Goal: Task Accomplishment & Management: Complete application form

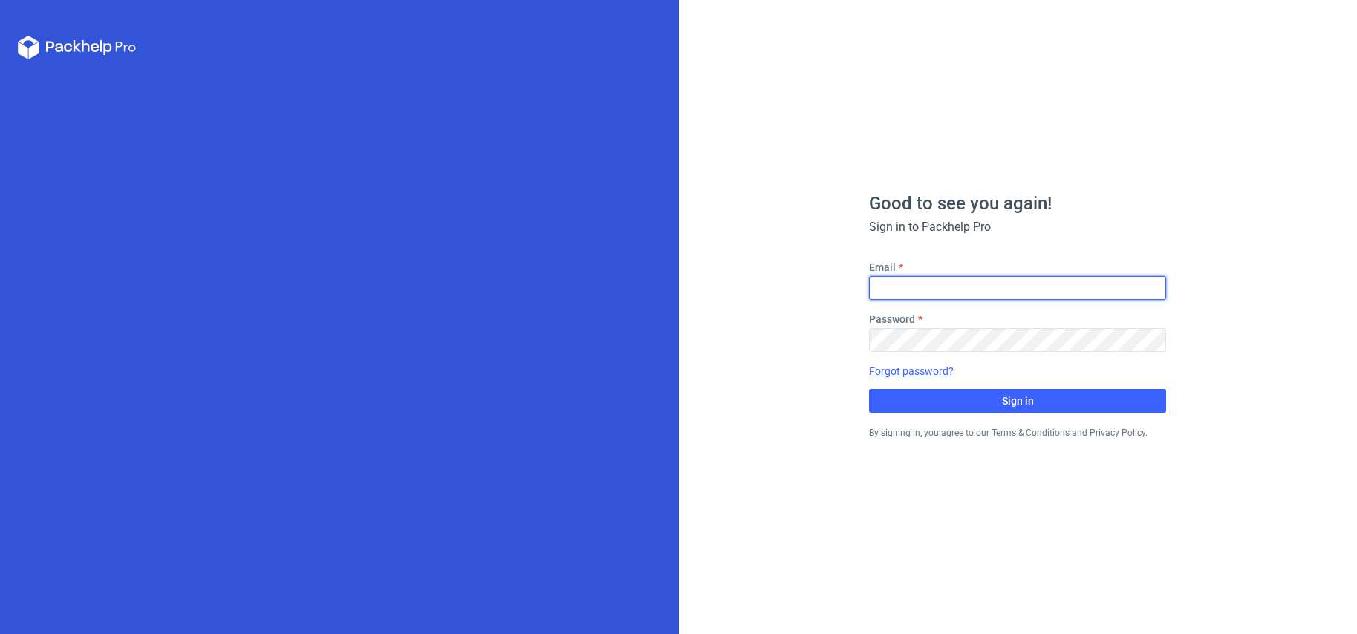
type input "[PERSON_NAME][EMAIL_ADDRESS][DOMAIN_NAME]"
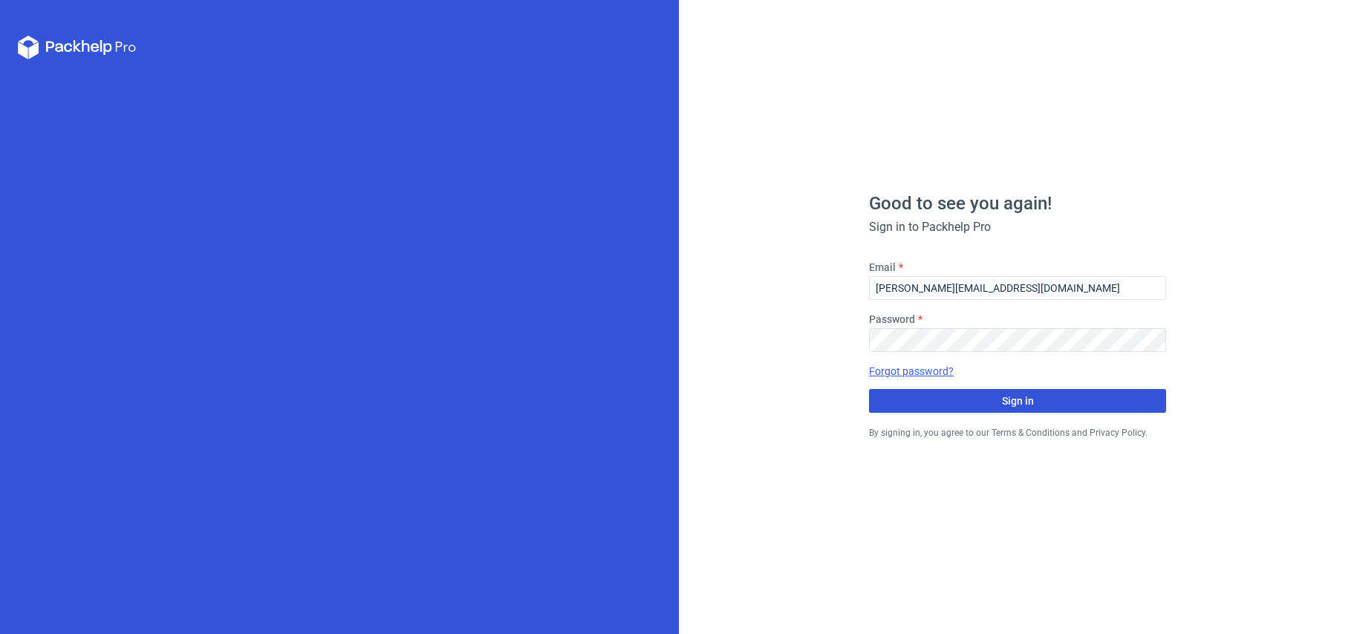
click at [1014, 401] on span "Sign in" at bounding box center [1018, 401] width 32 height 10
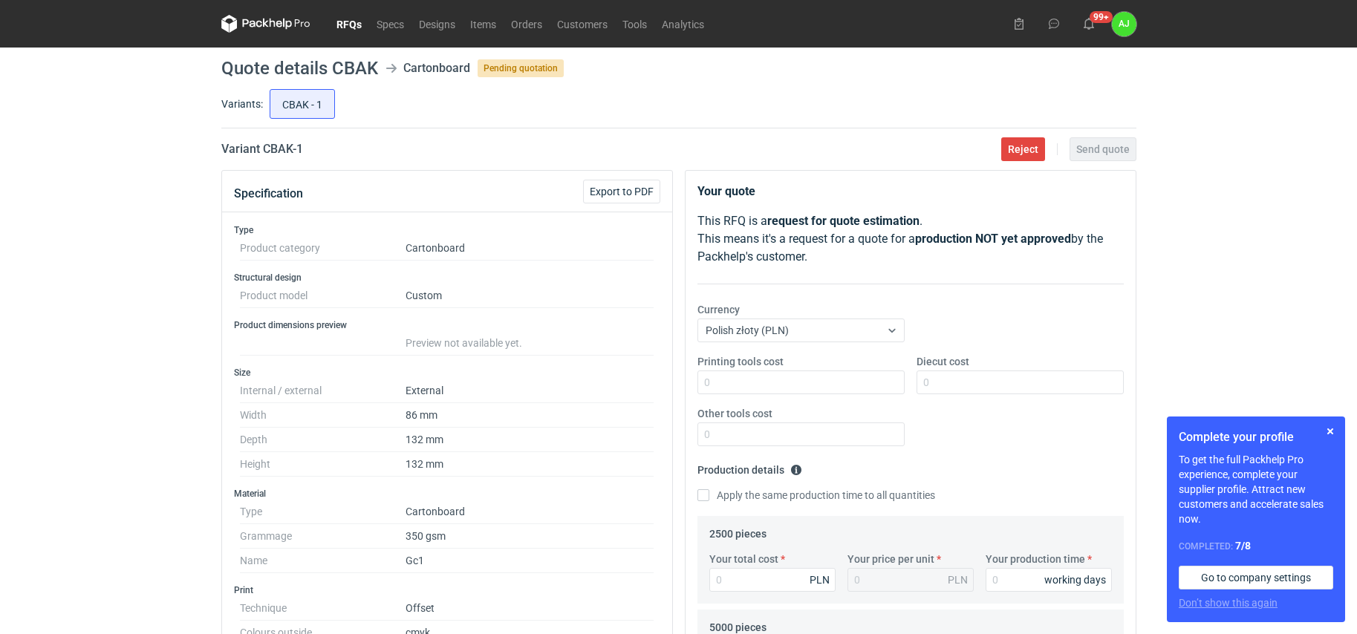
click at [348, 24] on link "RFQs" at bounding box center [349, 24] width 40 height 18
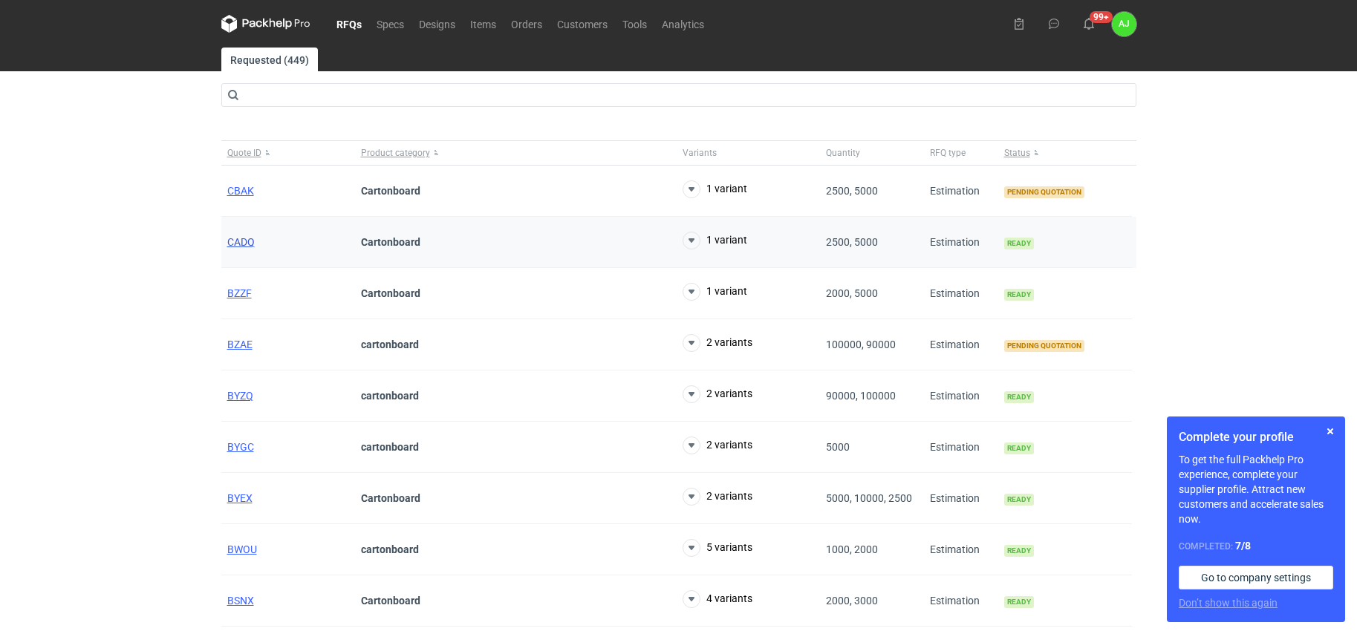
click at [237, 240] on span "CADQ" at bounding box center [240, 242] width 27 height 12
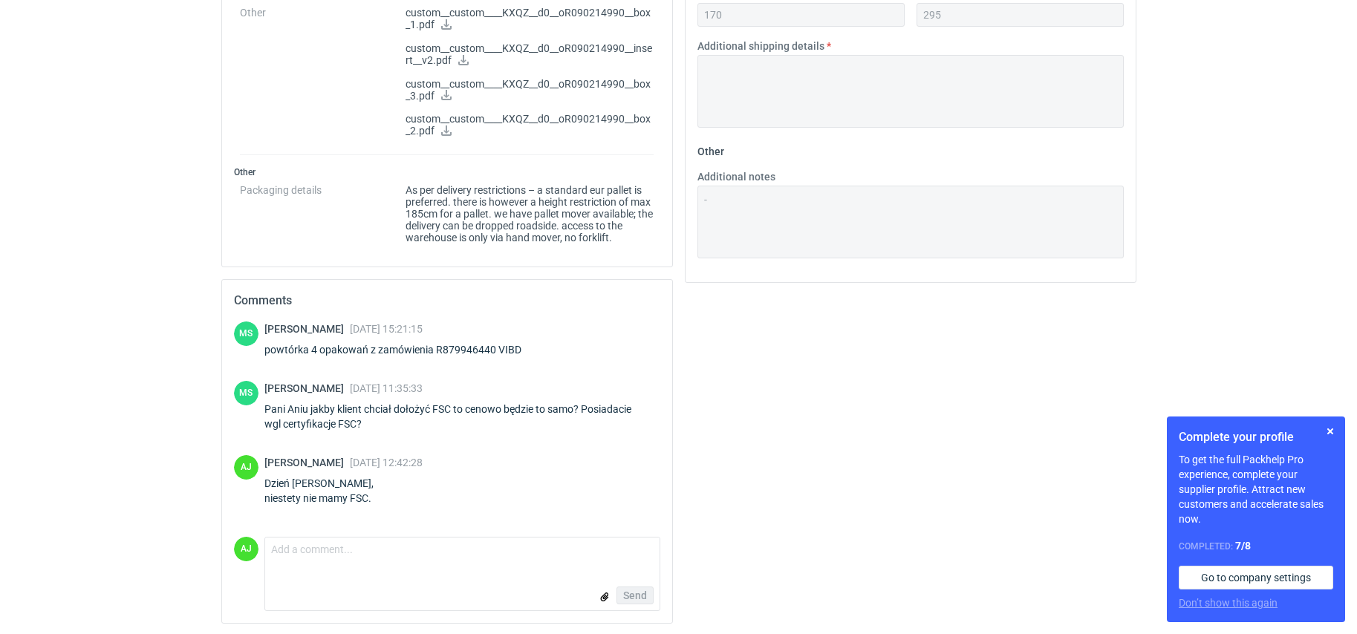
scroll to position [861, 0]
drag, startPoint x: 1331, startPoint y: 430, endPoint x: 1344, endPoint y: 422, distance: 15.3
click at [1331, 430] on button "button" at bounding box center [1330, 431] width 18 height 18
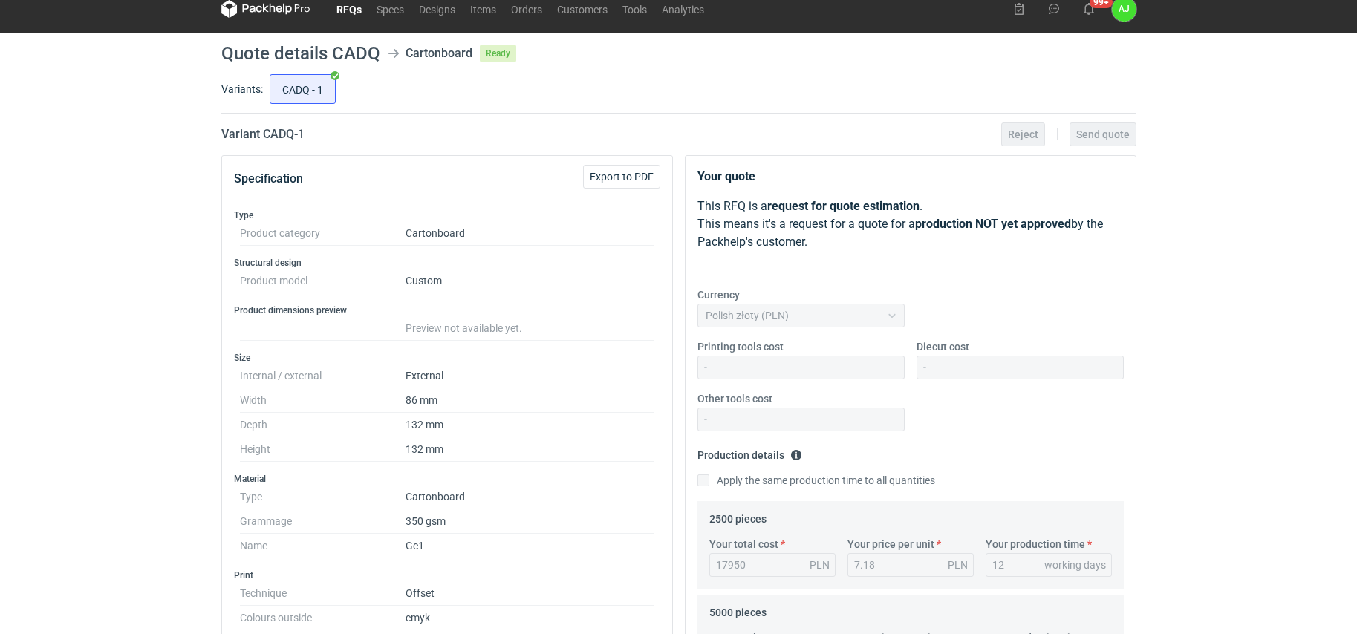
scroll to position [0, 0]
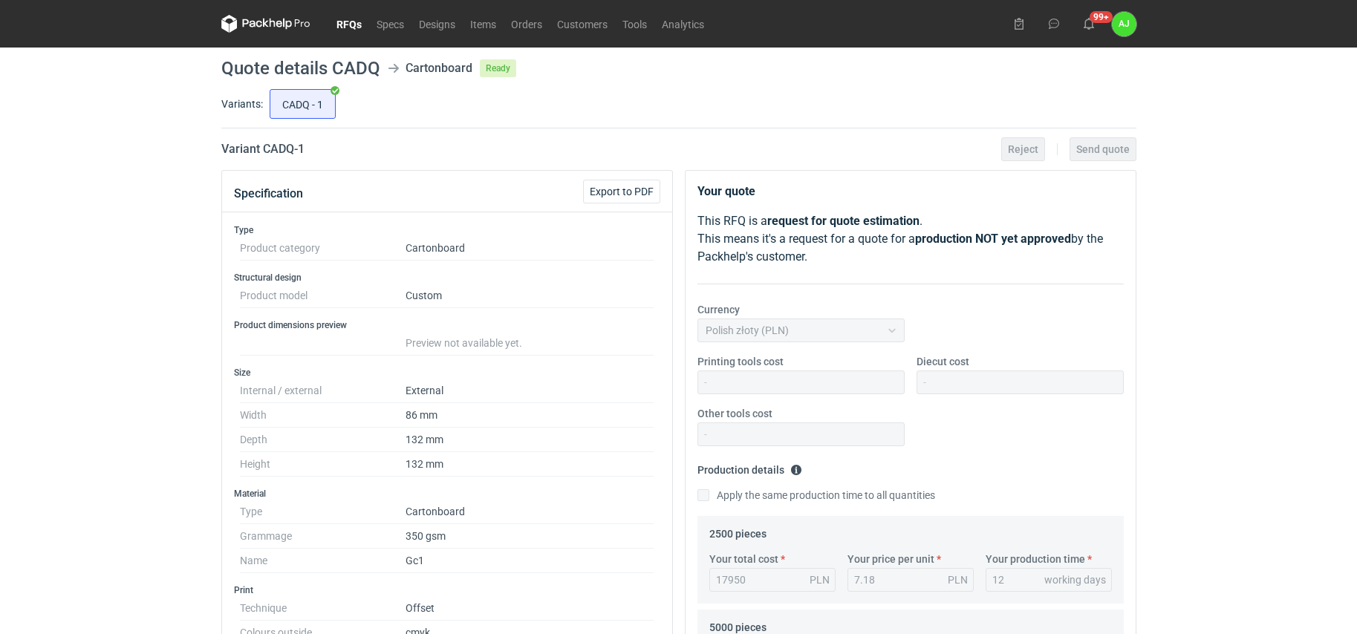
click at [851, 267] on div "Your quote This RFQ is a request for quote estimation . This means it's a reque…" at bounding box center [910, 234] width 426 height 102
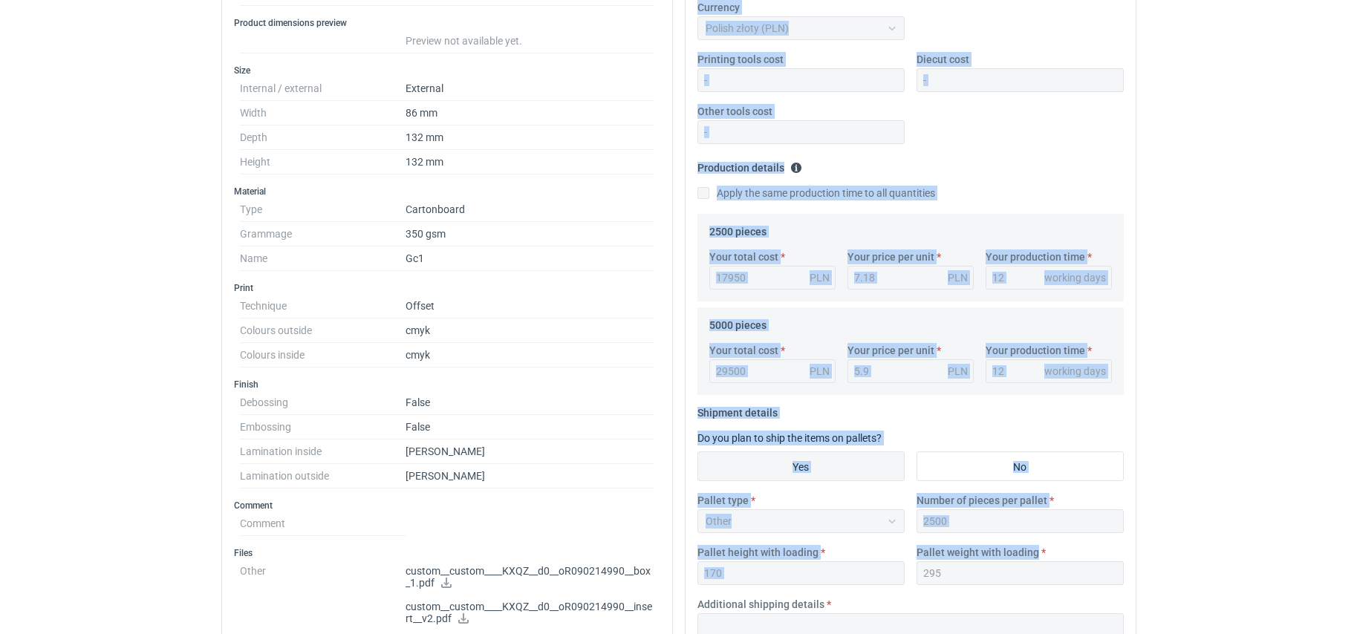
scroll to position [304, 0]
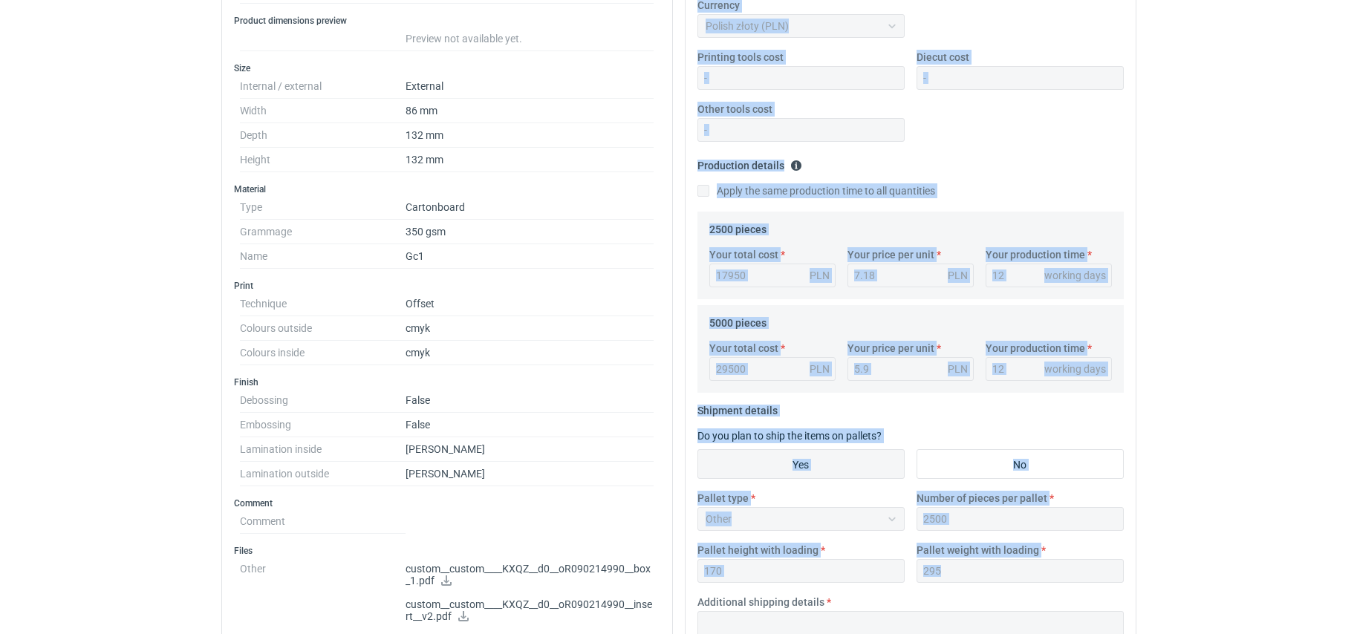
drag, startPoint x: 696, startPoint y: 45, endPoint x: 1063, endPoint y: 597, distance: 662.9
click at [1062, 601] on div "Your quote This RFQ is a request for quote estimation . This means it's a reque…" at bounding box center [910, 352] width 450 height 972
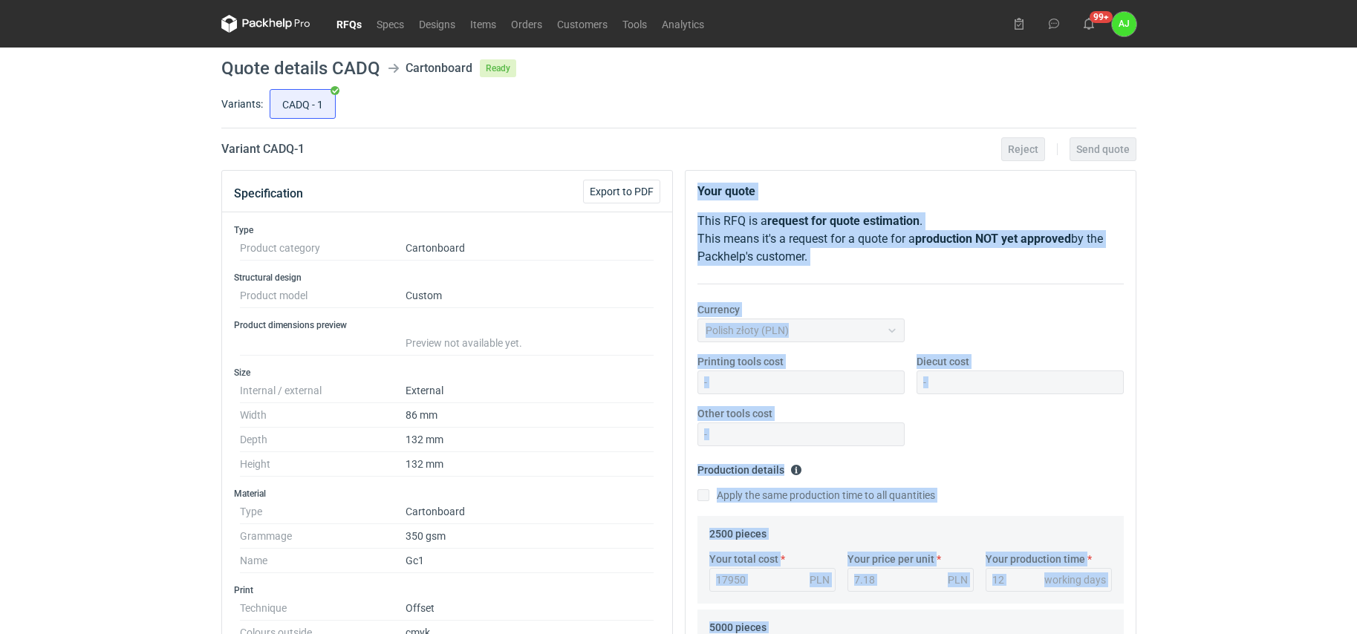
scroll to position [0, 0]
copy div "Your quote This RFQ is a request for quote estimation . This means it's a reque…"
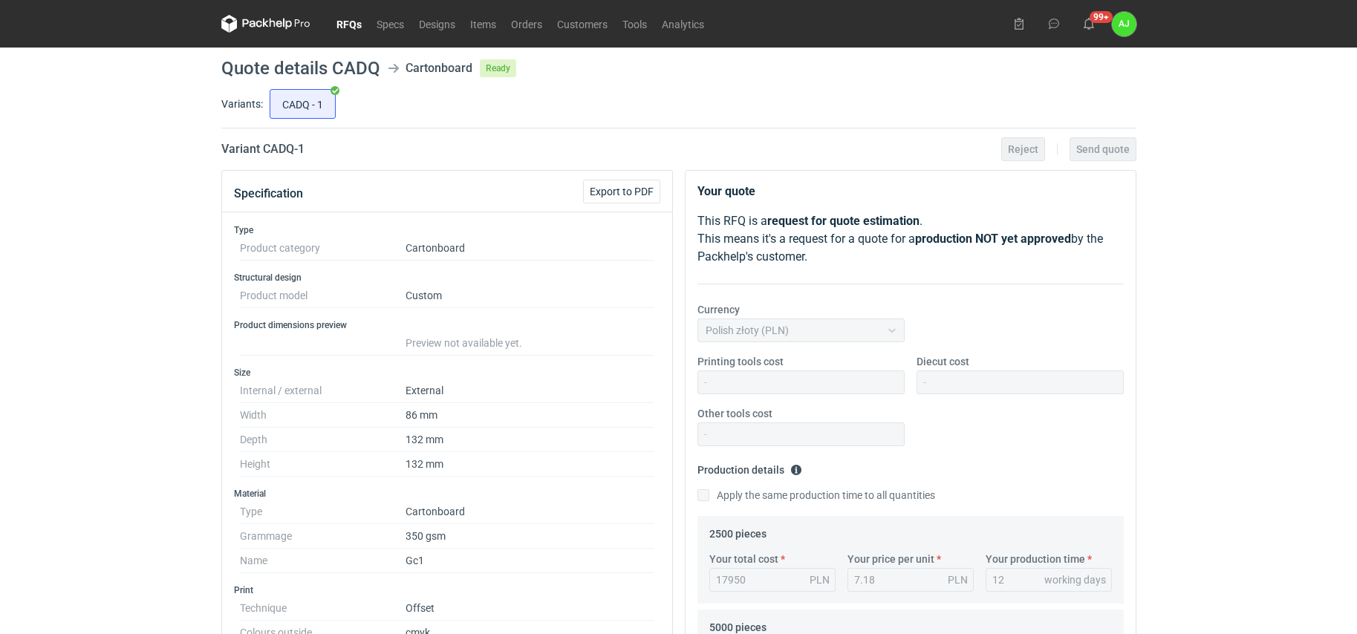
click at [1233, 344] on div "RFQs Specs Designs Items Orders Customers Tools Analytics 99+ AJ Anna Jesiołkie…" at bounding box center [678, 317] width 1357 height 634
click at [523, 19] on link "Orders" at bounding box center [526, 24] width 46 height 18
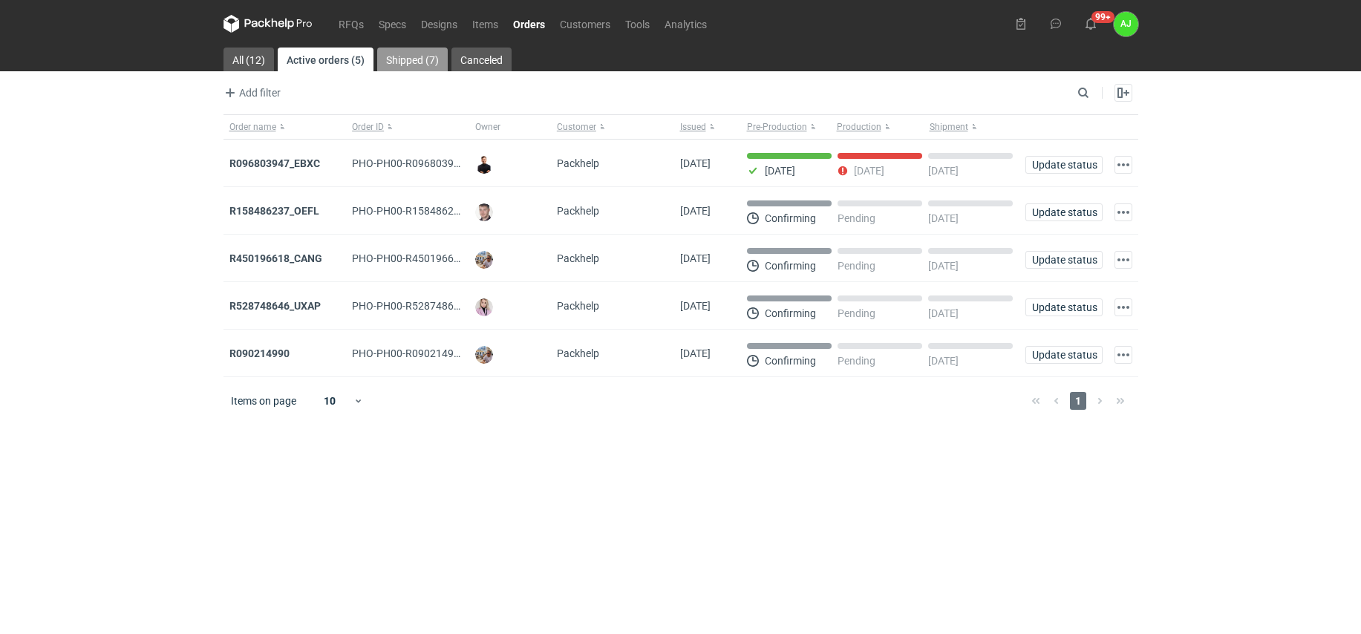
click at [404, 60] on link "Shipped (7)" at bounding box center [412, 60] width 71 height 24
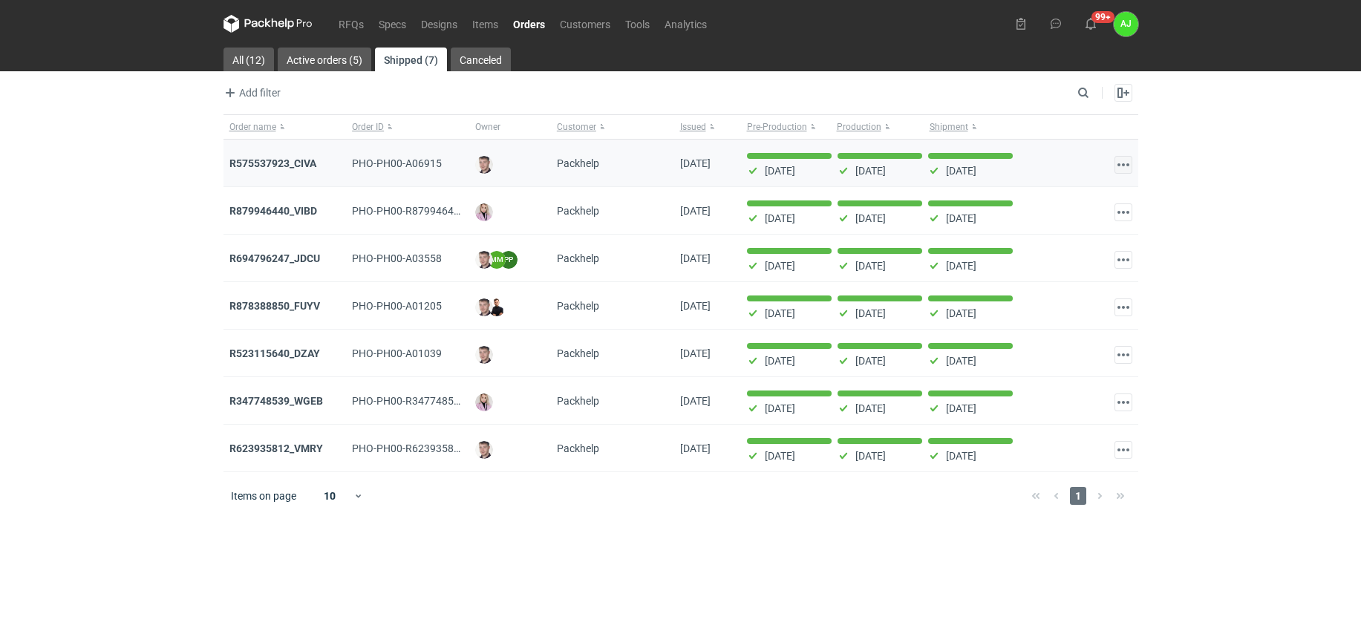
click at [1125, 163] on button "button" at bounding box center [1123, 165] width 18 height 18
click at [1033, 201] on link "Go to order" at bounding box center [1058, 198] width 137 height 24
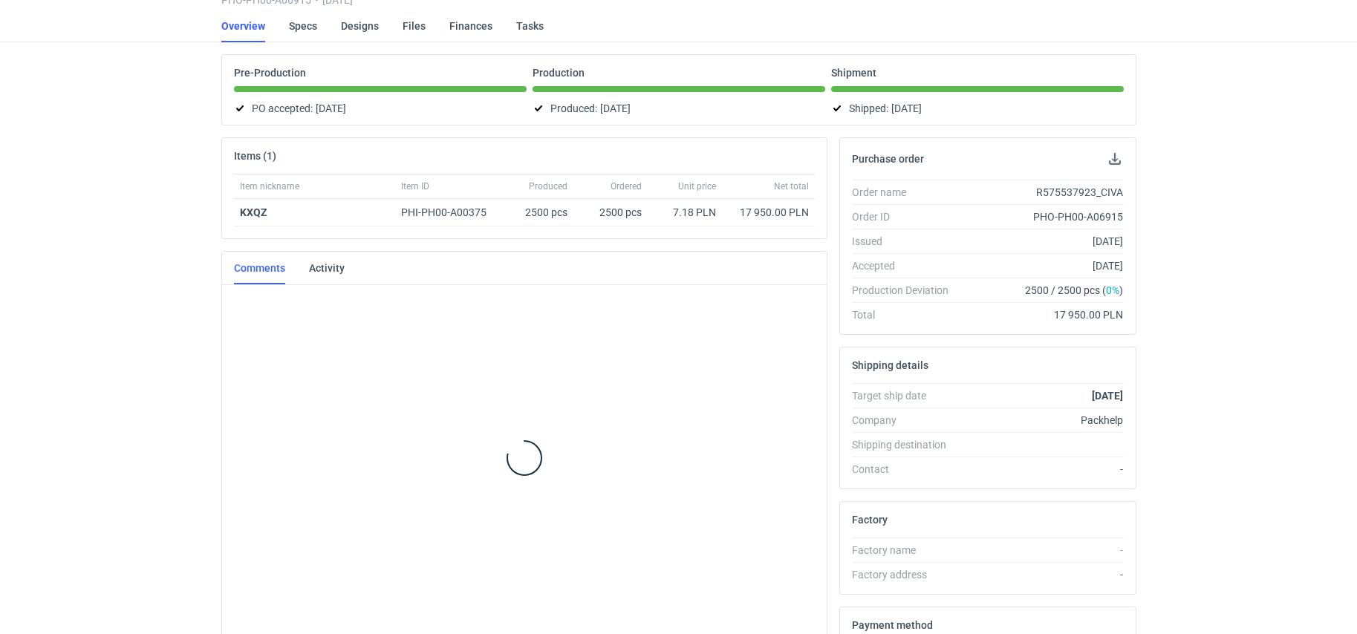
scroll to position [710, 0]
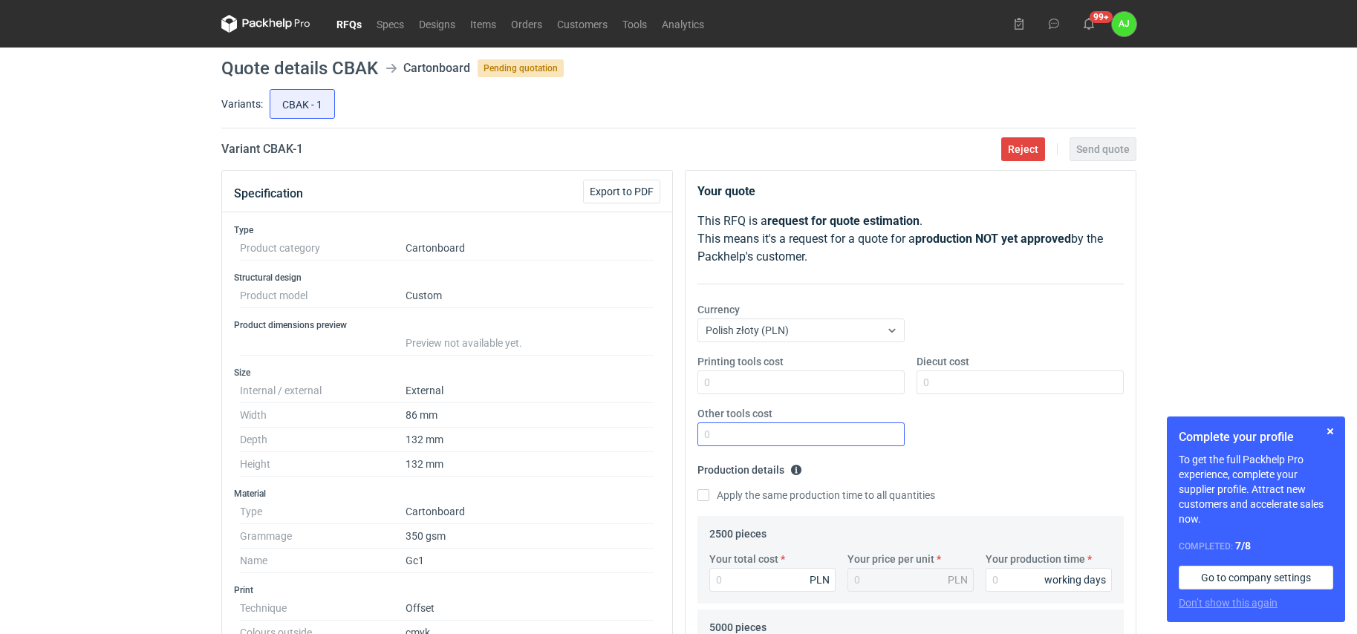
scroll to position [4, 0]
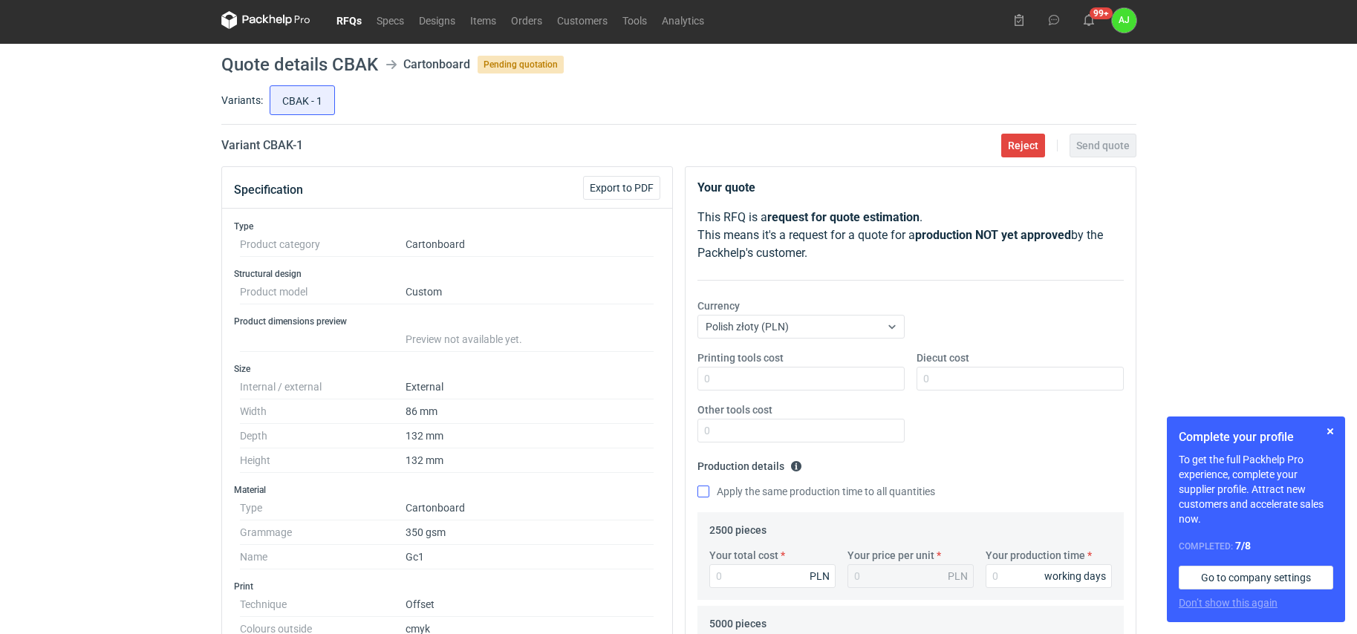
click at [705, 492] on input "Apply the same production time to all quantities" at bounding box center [703, 492] width 12 height 12
checkbox input "true"
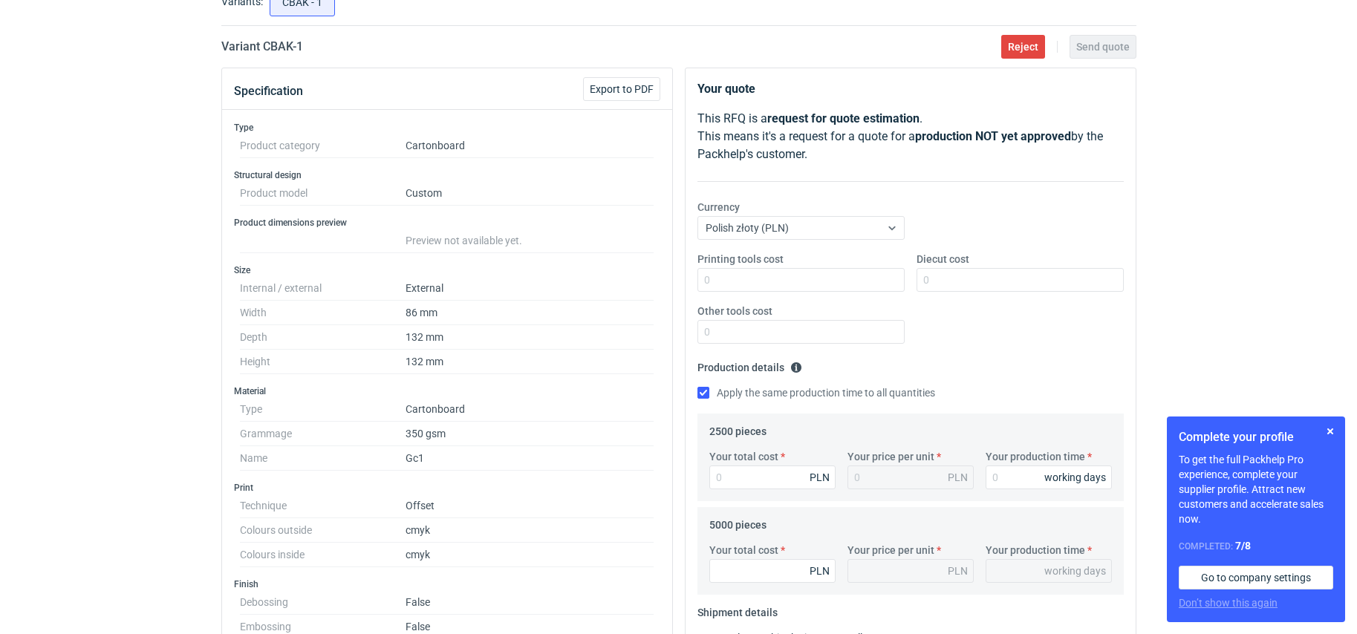
scroll to position [102, 0]
click at [763, 478] on input "Your total cost" at bounding box center [772, 478] width 126 height 24
type input "17"
type input "0.01"
type input "17950"
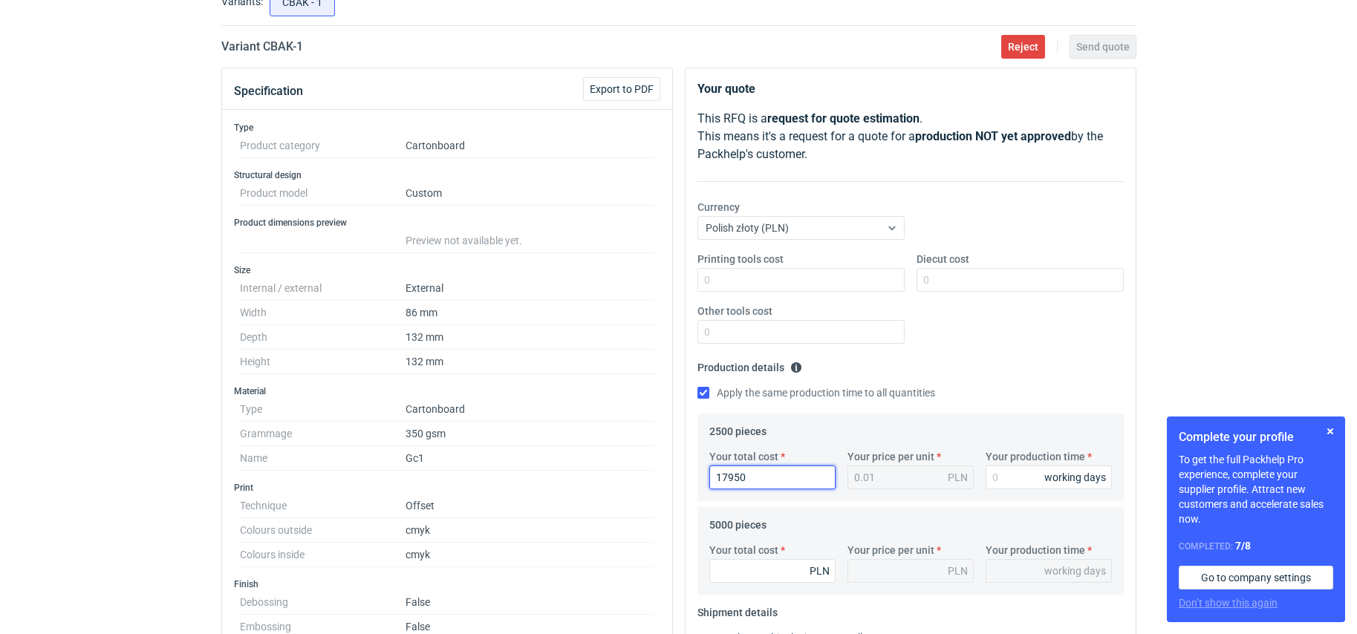
type input "7.18"
type input "17950"
click at [999, 477] on input "Your production time" at bounding box center [1048, 478] width 126 height 24
type input "1"
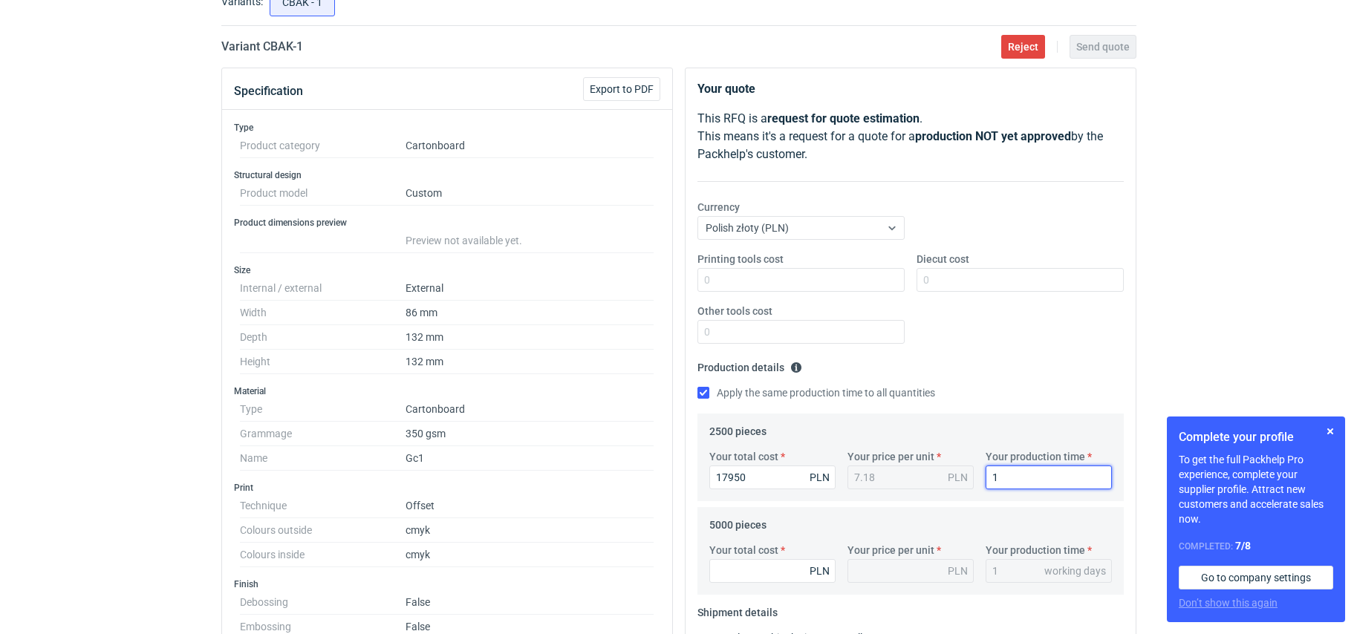
type input "12"
click at [1017, 376] on fieldset "Production details Please provide the expected time of production in working da…" at bounding box center [910, 385] width 426 height 58
click at [763, 568] on input "Your total cost" at bounding box center [772, 571] width 126 height 24
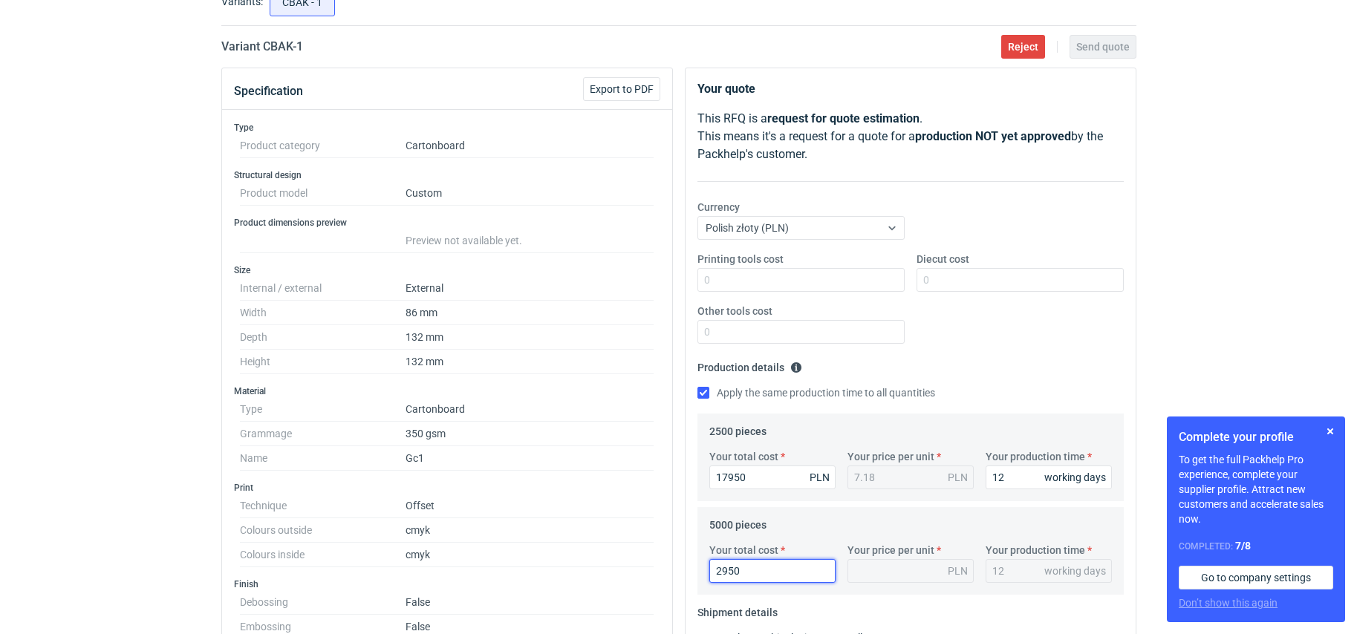
type input "29500"
type input "5.9"
type input "29500"
click at [1177, 371] on div "RFQs Specs Designs Items Orders Customers Tools Analytics 99+ [PERSON_NAME] [PE…" at bounding box center [678, 215] width 1357 height 634
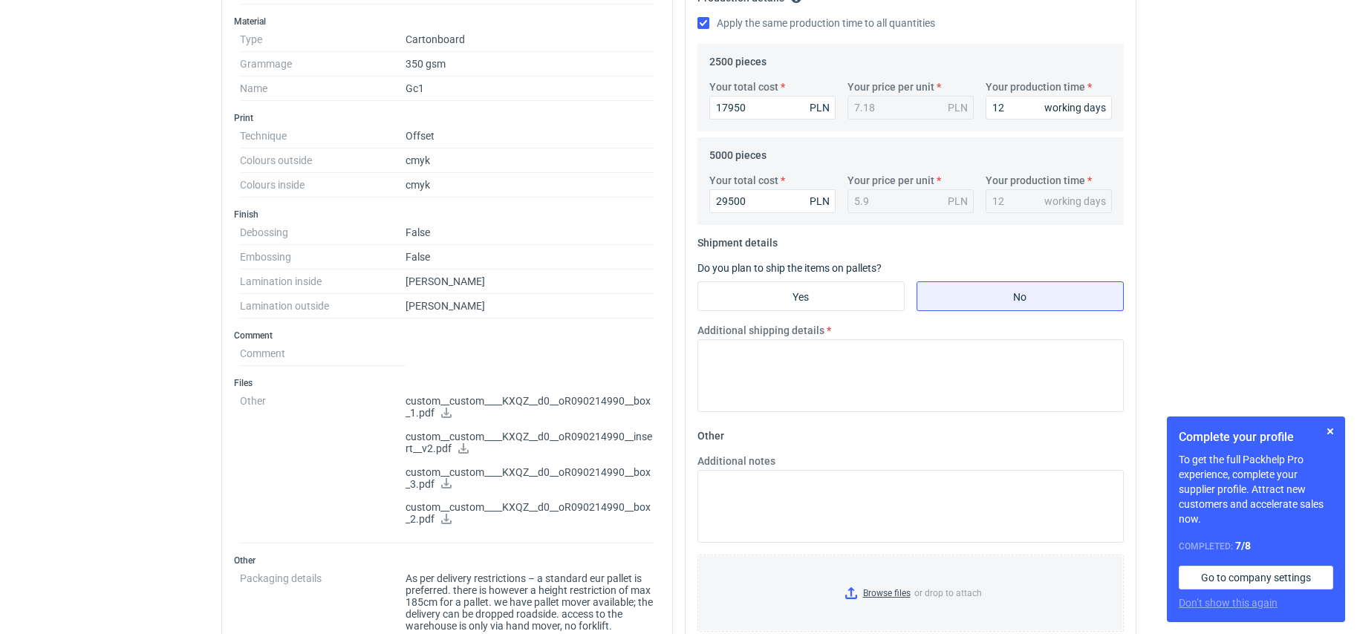
scroll to position [479, 0]
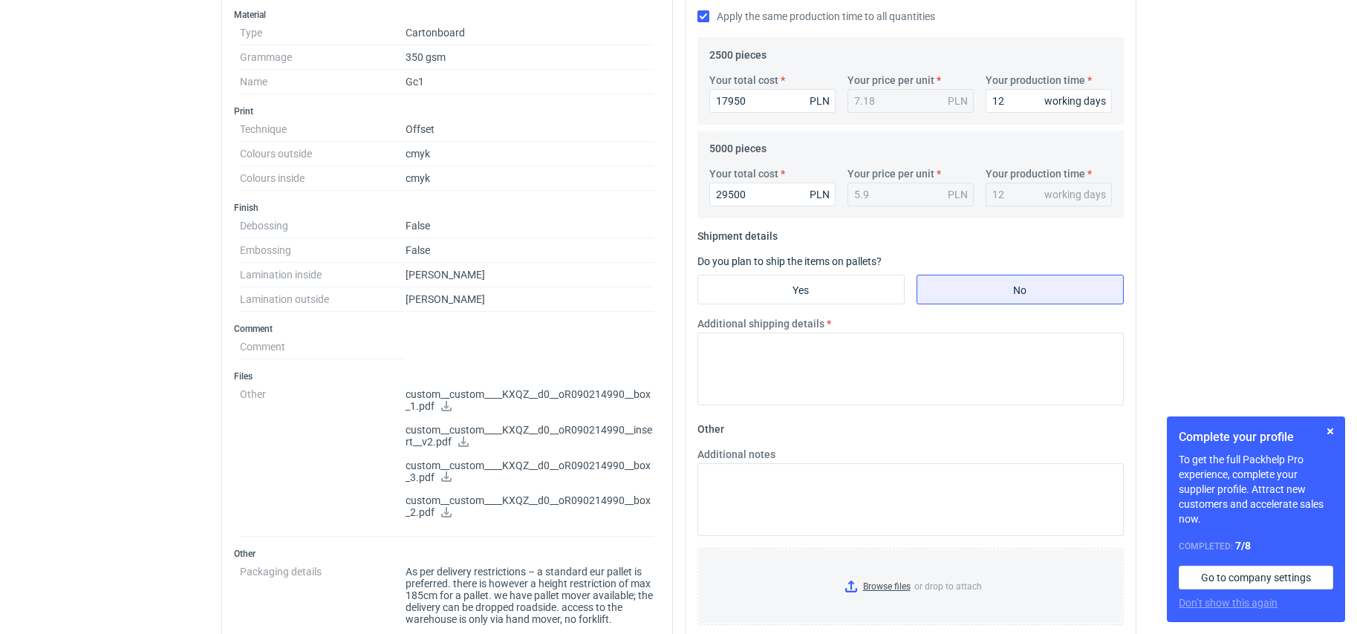
click at [797, 293] on input "Yes" at bounding box center [801, 289] width 206 height 28
radio input "true"
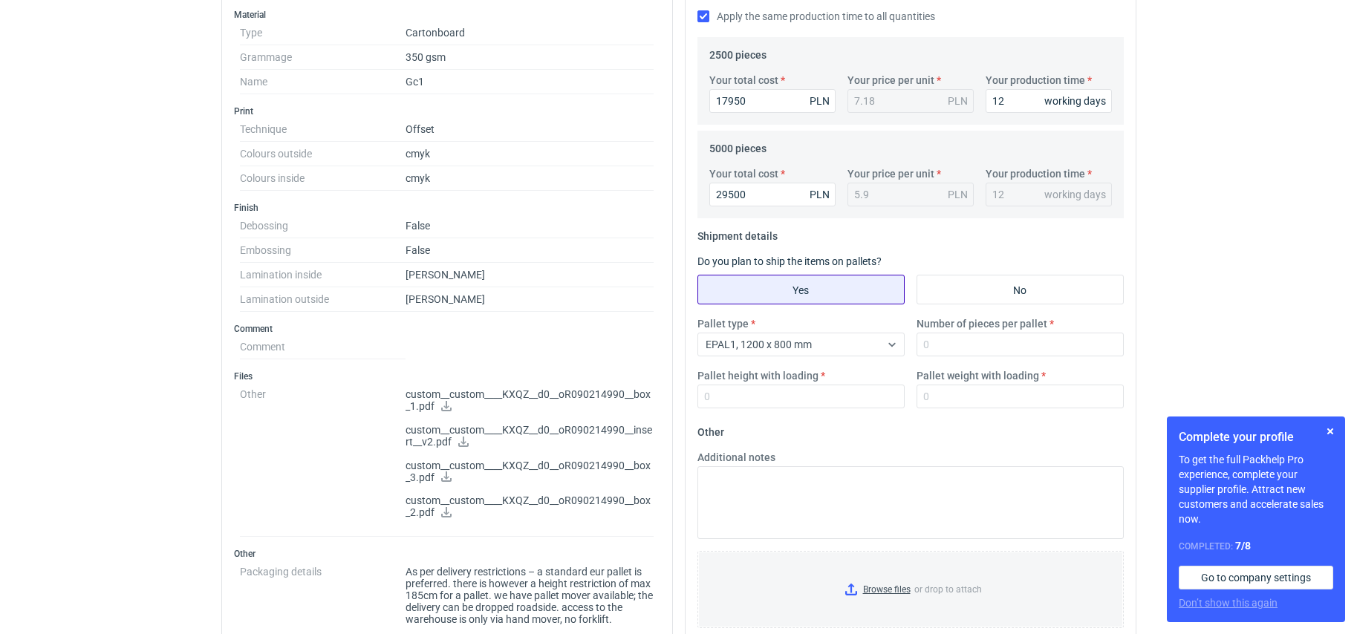
scroll to position [479, 1]
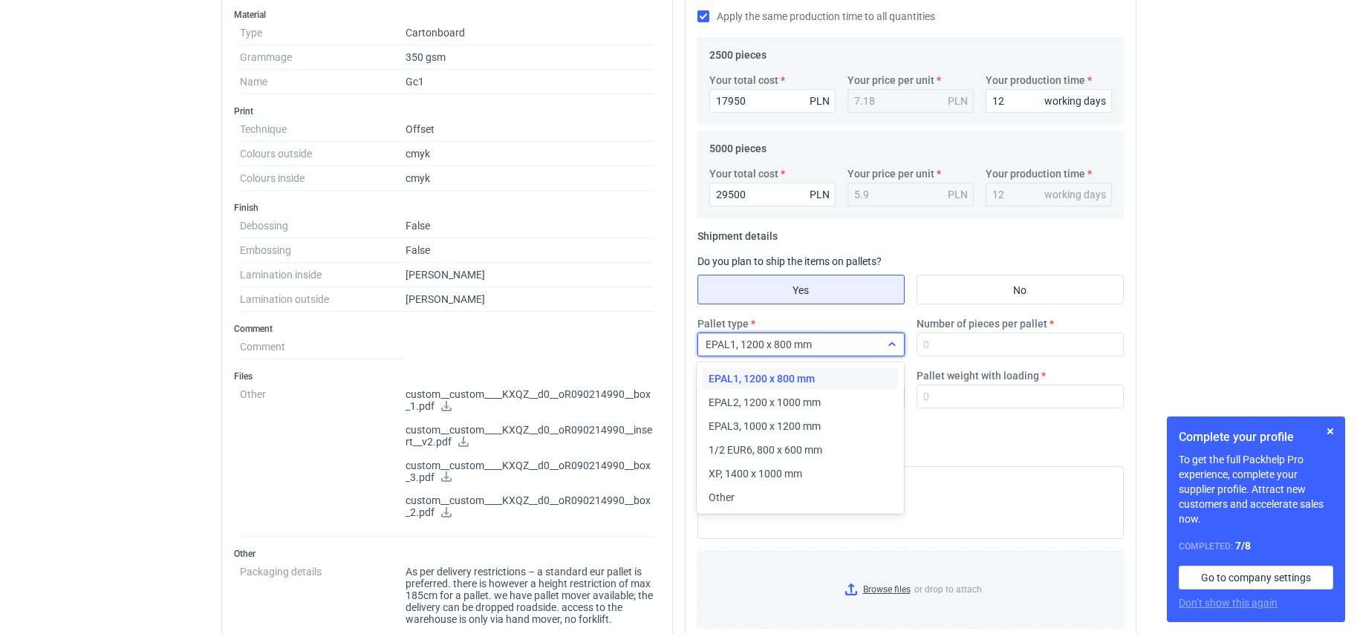
click at [875, 339] on div "EPAL1, 1200 x 800 mm" at bounding box center [789, 344] width 182 height 21
click at [818, 497] on div "Other" at bounding box center [799, 497] width 183 height 15
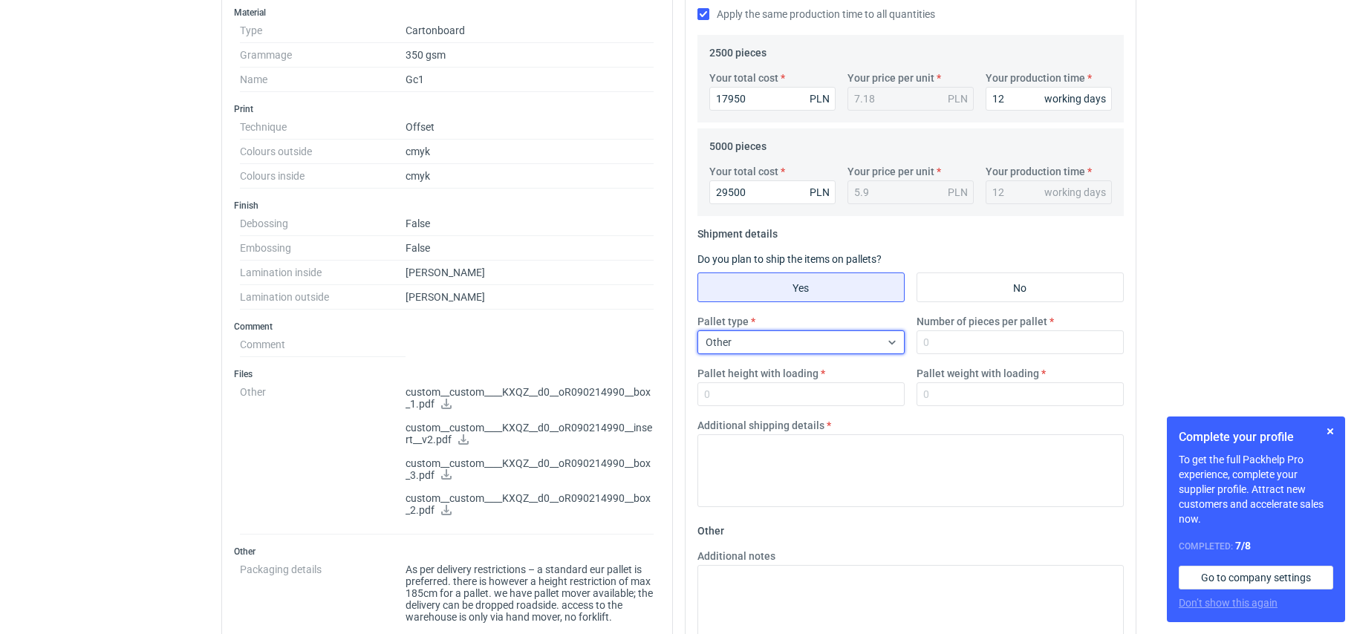
scroll to position [481, 0]
click at [978, 340] on input "Number of pieces per pallet" at bounding box center [1019, 342] width 207 height 24
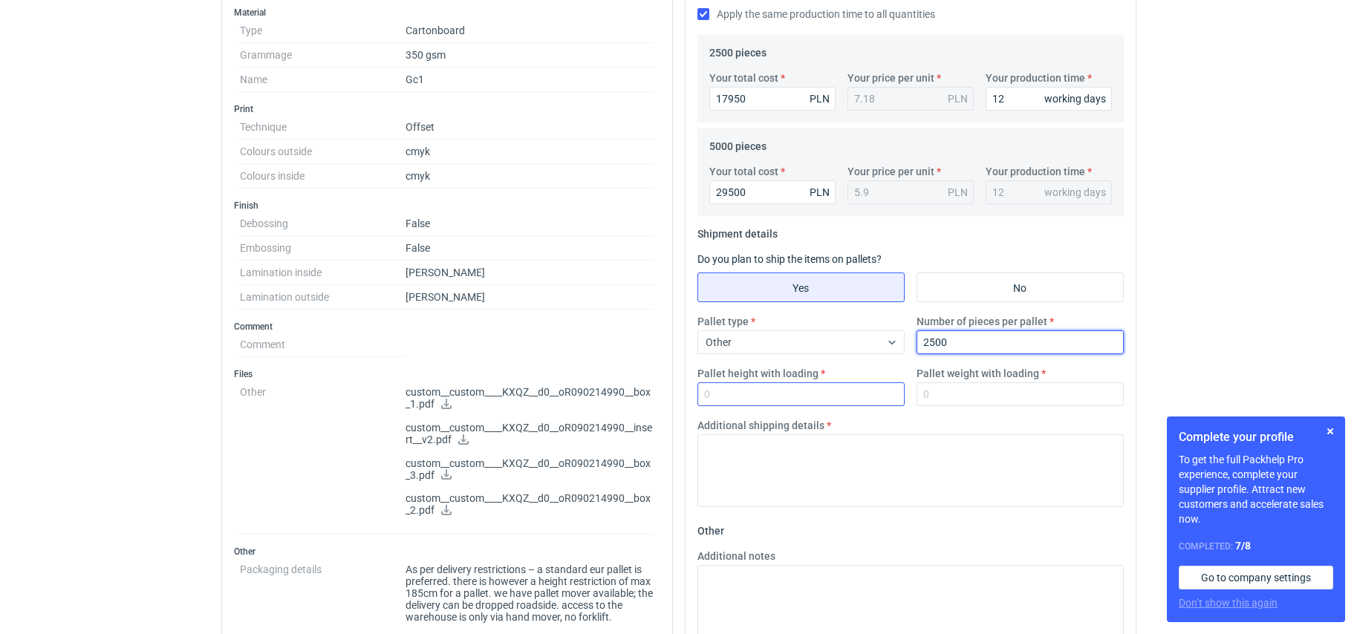
type input "2500"
click at [783, 396] on input "Pallet height with loading" at bounding box center [800, 394] width 207 height 24
type input "170"
click at [964, 392] on input "Pallet weight with loading" at bounding box center [1019, 394] width 207 height 24
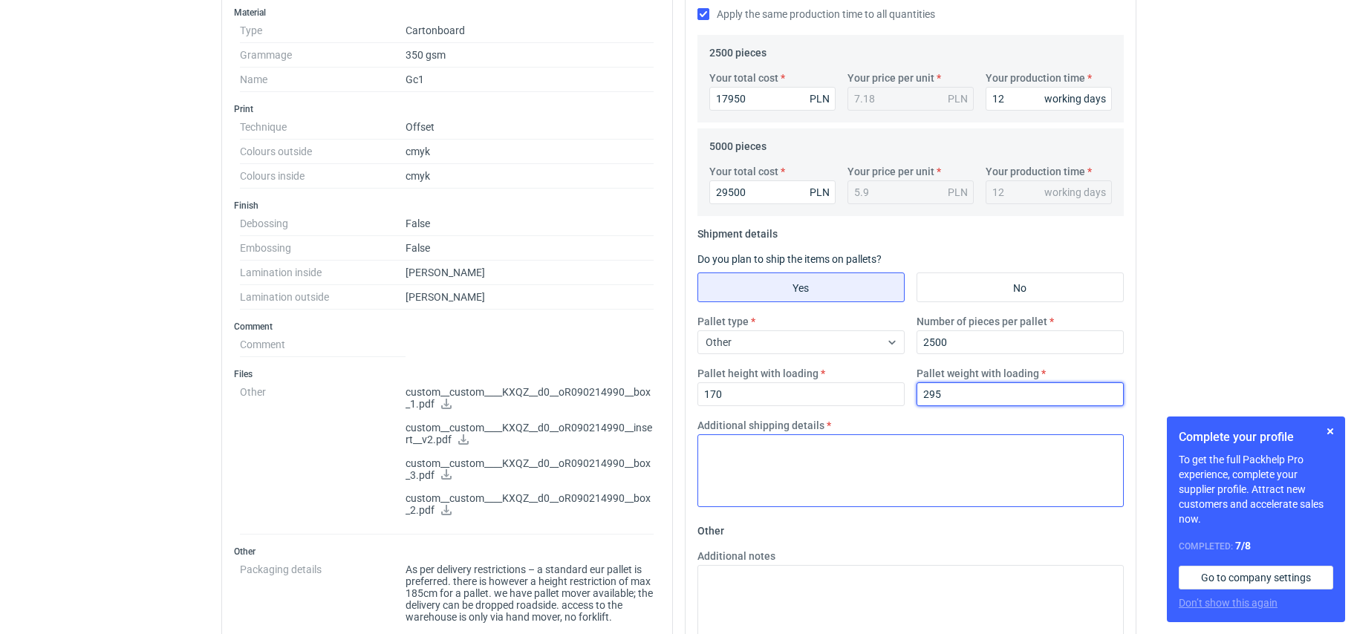
type input "295"
click at [774, 463] on textarea "Additional shipping details" at bounding box center [910, 470] width 426 height 73
type textarea "["
type textarea "paleta 700 x 1000"
click at [871, 511] on div "Additional shipping details paleta 700 x 1000" at bounding box center [910, 468] width 438 height 101
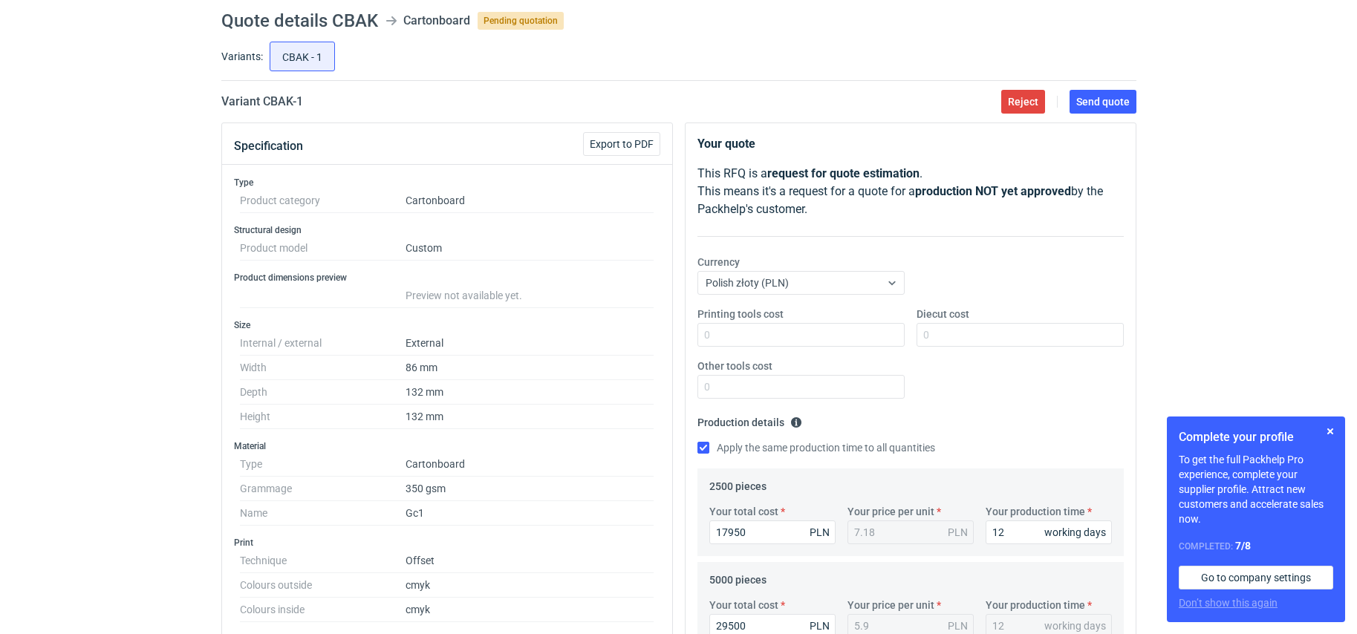
scroll to position [35, 0]
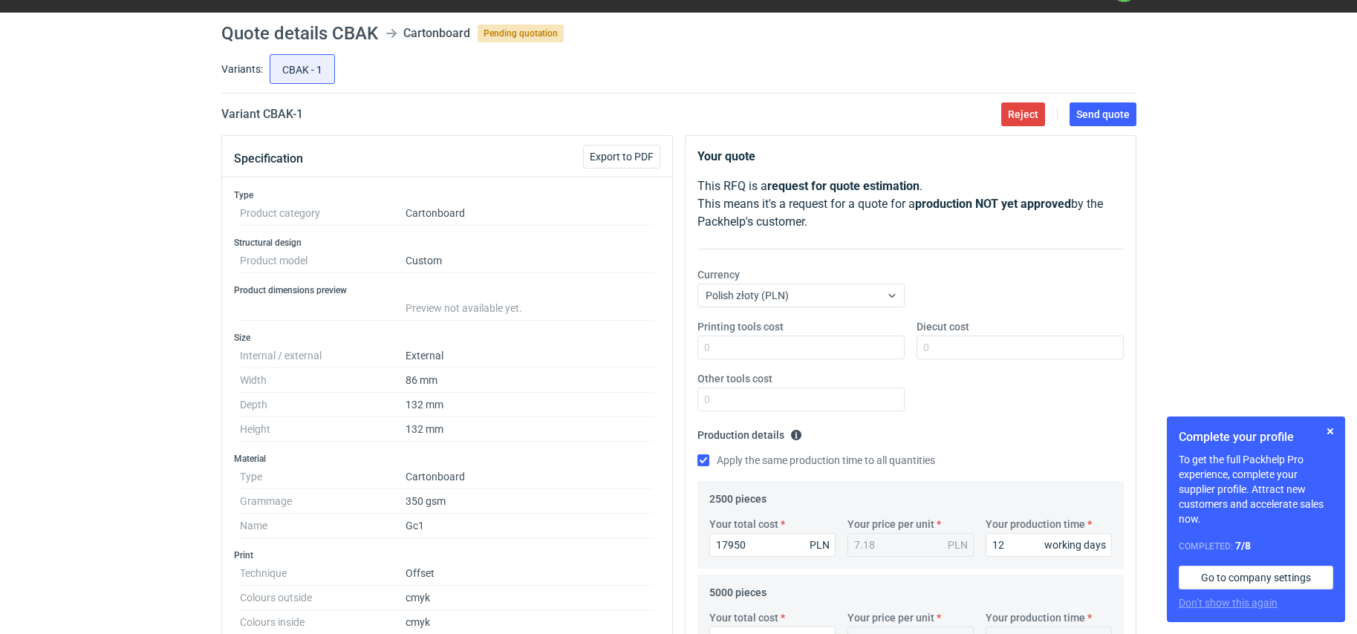
drag, startPoint x: 1091, startPoint y: 108, endPoint x: 1120, endPoint y: 114, distance: 29.7
click at [1090, 108] on button "Send quote" at bounding box center [1102, 114] width 67 height 24
